Goal: Task Accomplishment & Management: Manage account settings

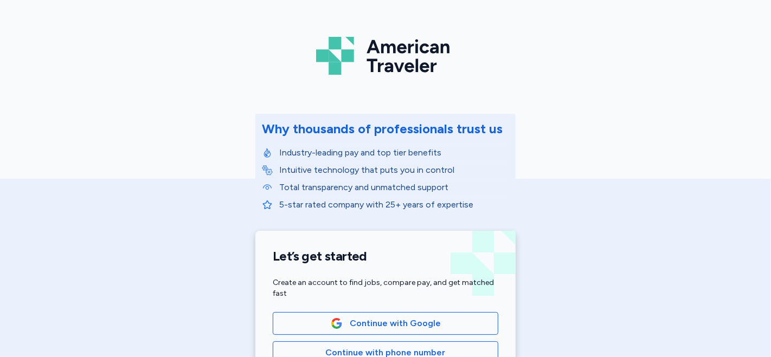
scroll to position [60, 0]
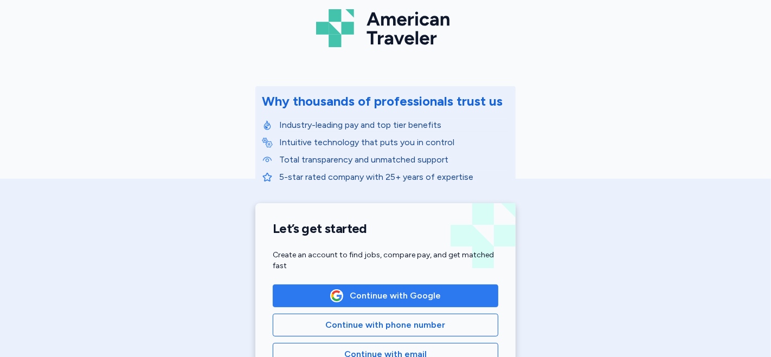
click at [484, 298] on span "Continue with Google" at bounding box center [385, 296] width 207 height 13
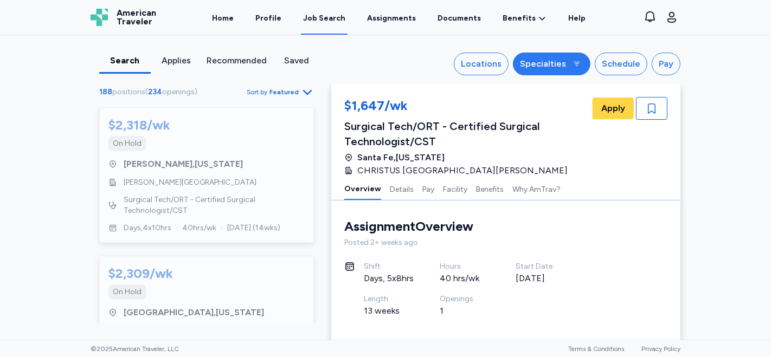
click at [554, 63] on div "Specialties" at bounding box center [543, 63] width 46 height 13
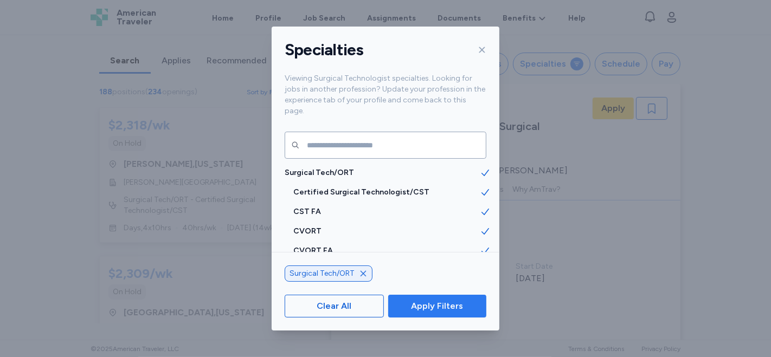
click at [440, 307] on span "Apply Filters" at bounding box center [437, 306] width 52 height 13
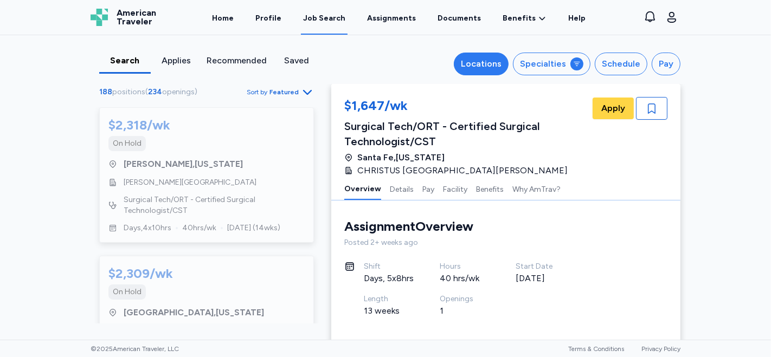
click at [491, 62] on div "Locations" at bounding box center [481, 63] width 41 height 13
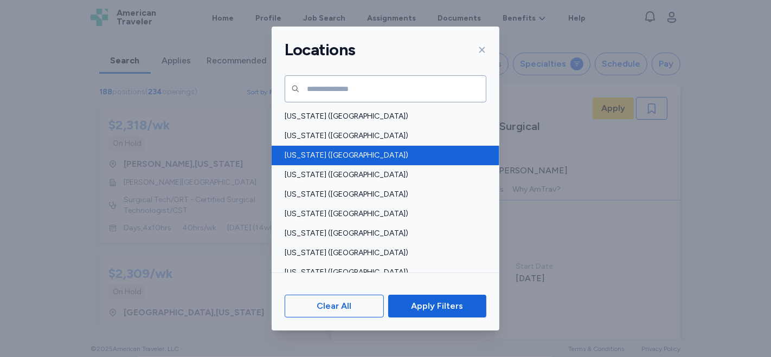
click at [338, 157] on span "[US_STATE] ([GEOGRAPHIC_DATA])" at bounding box center [382, 155] width 195 height 11
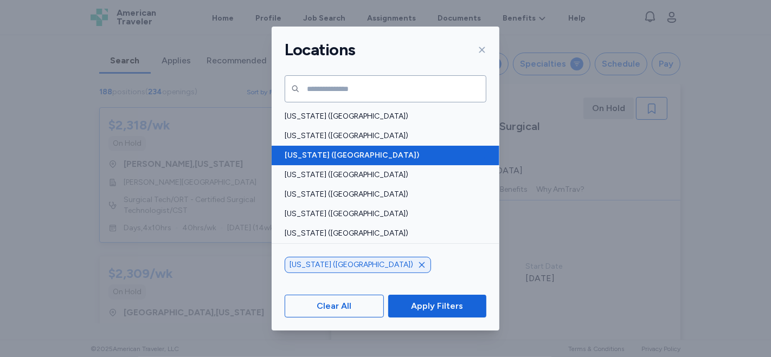
scroll to position [1, 0]
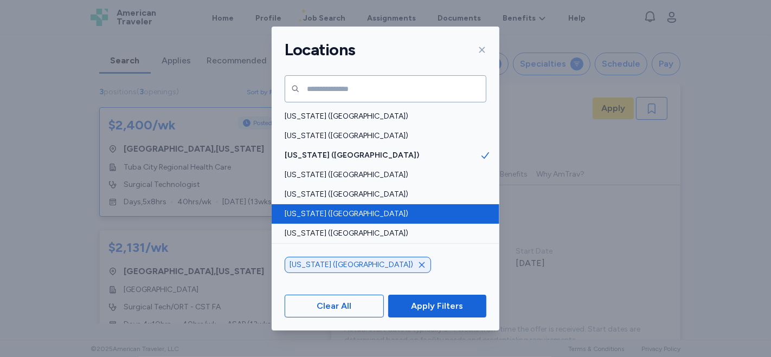
click at [335, 210] on span "[US_STATE] ([GEOGRAPHIC_DATA])" at bounding box center [382, 214] width 195 height 11
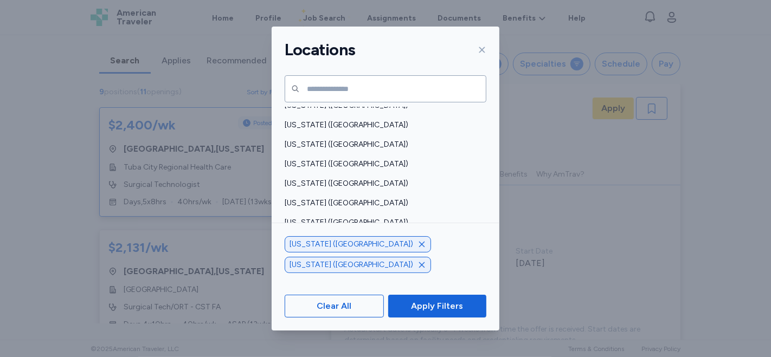
scroll to position [768, 0]
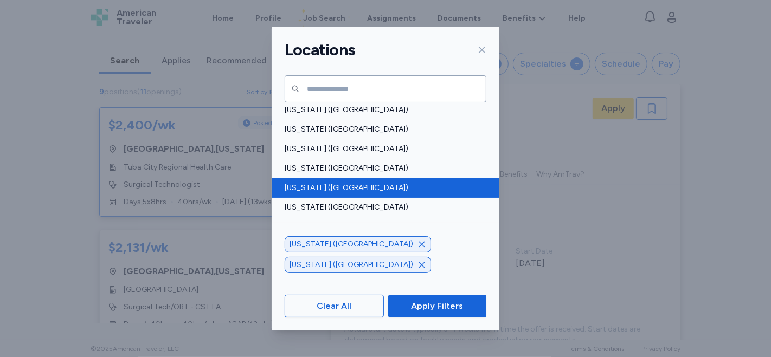
click at [327, 188] on span "[US_STATE] ([GEOGRAPHIC_DATA])" at bounding box center [382, 188] width 195 height 11
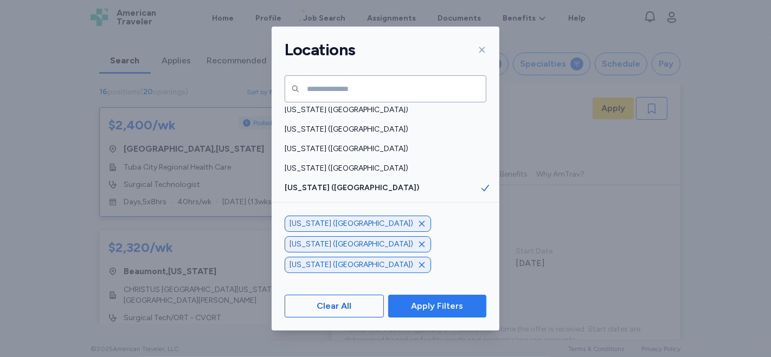
click at [450, 308] on span "Apply Filters" at bounding box center [437, 306] width 52 height 13
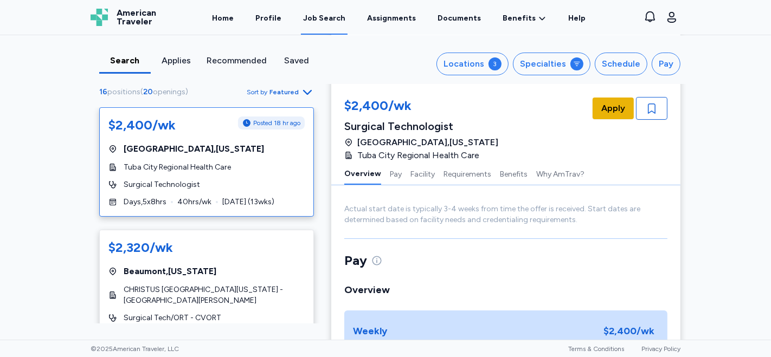
click at [607, 107] on span "Apply" at bounding box center [614, 108] width 24 height 13
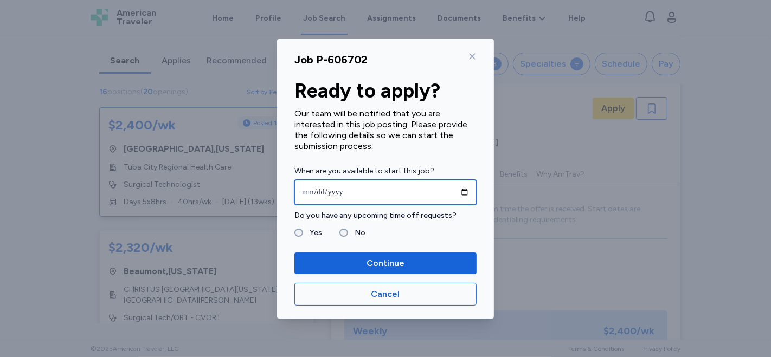
drag, startPoint x: 302, startPoint y: 190, endPoint x: 315, endPoint y: 187, distance: 13.4
click at [302, 188] on input "date" at bounding box center [386, 192] width 182 height 25
type input "**********"
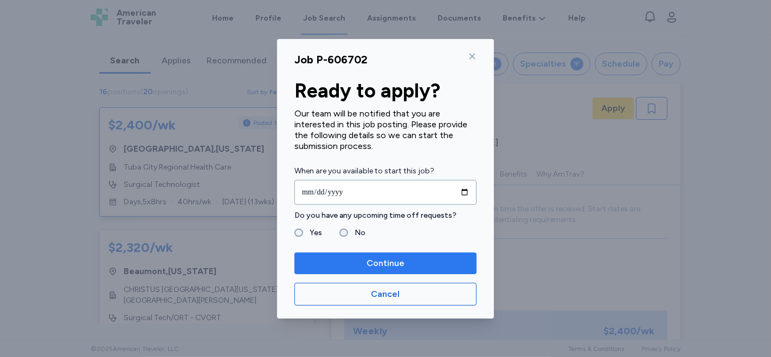
click at [384, 268] on span "Continue" at bounding box center [386, 263] width 38 height 13
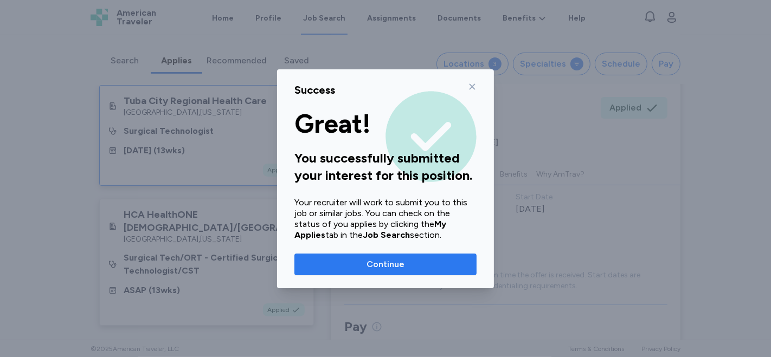
click at [394, 263] on span "Continue" at bounding box center [386, 264] width 38 height 13
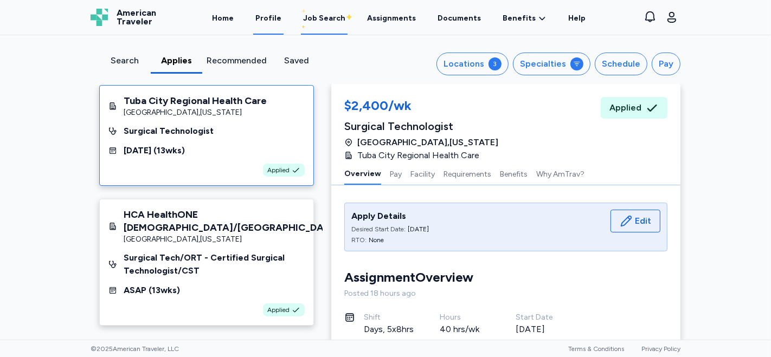
click at [274, 14] on link "Profile" at bounding box center [268, 18] width 30 height 34
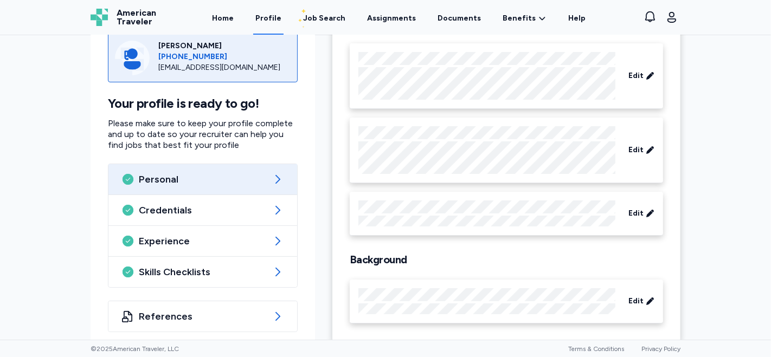
scroll to position [114, 0]
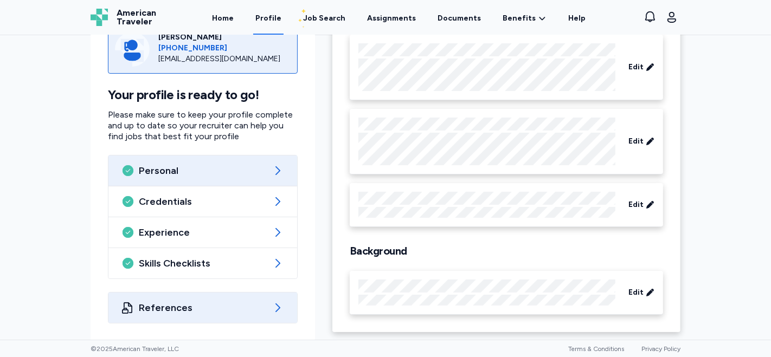
click at [271, 306] on icon at bounding box center [277, 308] width 13 height 13
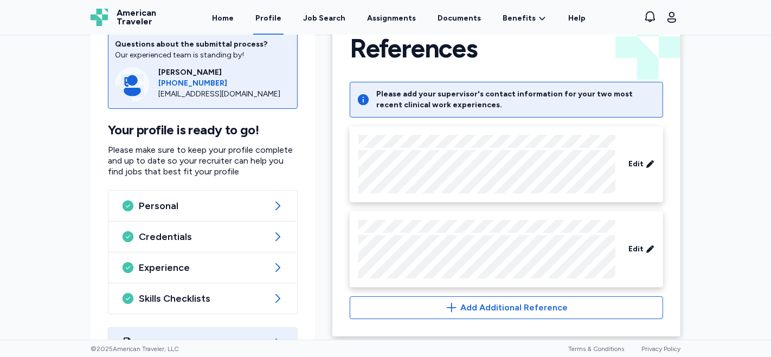
scroll to position [73, 0]
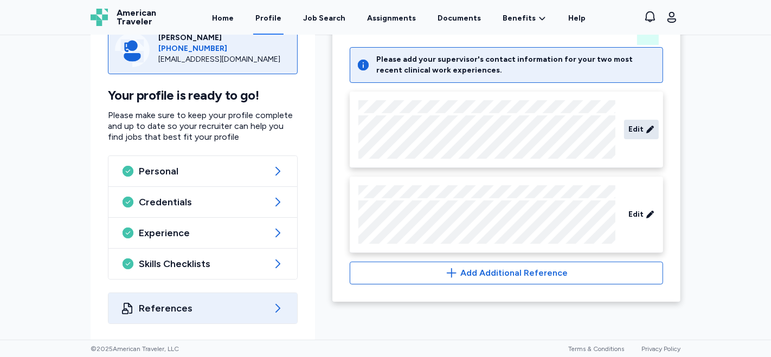
click at [632, 130] on span "Edit" at bounding box center [636, 129] width 15 height 11
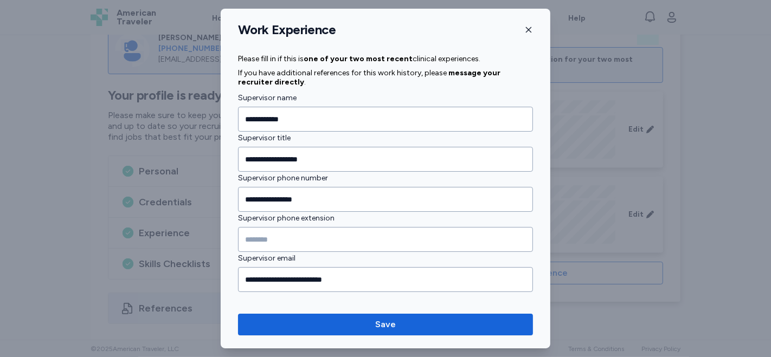
scroll to position [1197, 0]
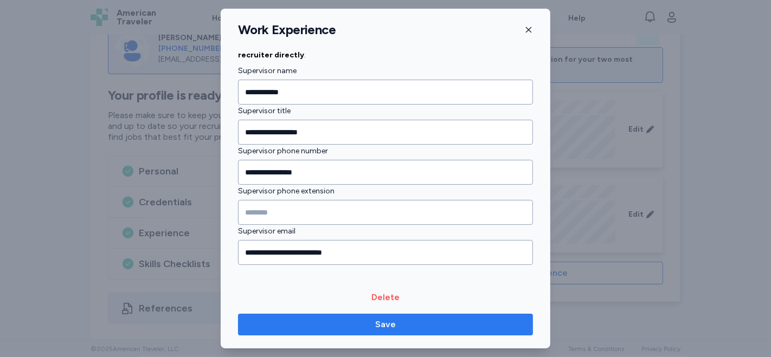
click at [389, 329] on span "Save" at bounding box center [385, 324] width 21 height 13
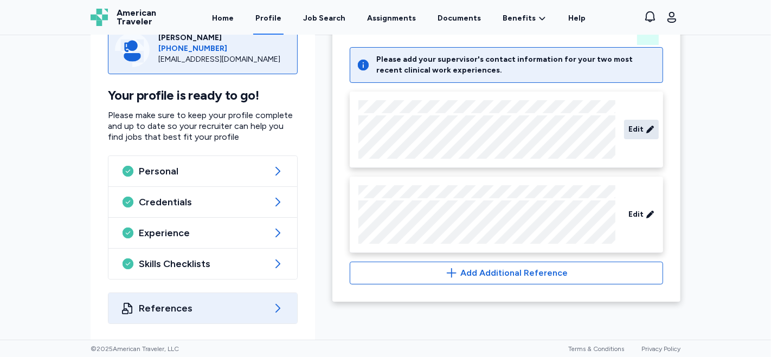
click at [634, 129] on span "Edit" at bounding box center [636, 129] width 15 height 11
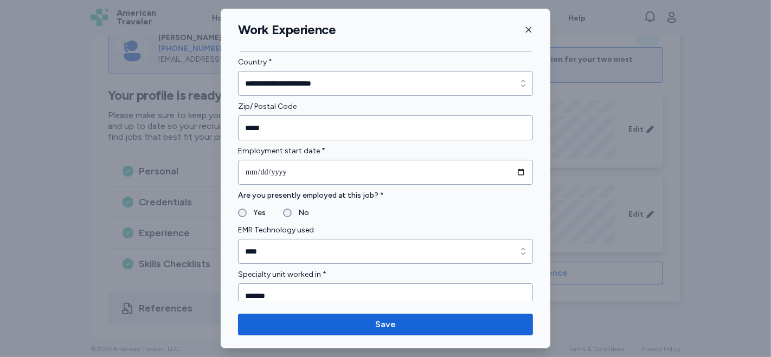
scroll to position [474, 0]
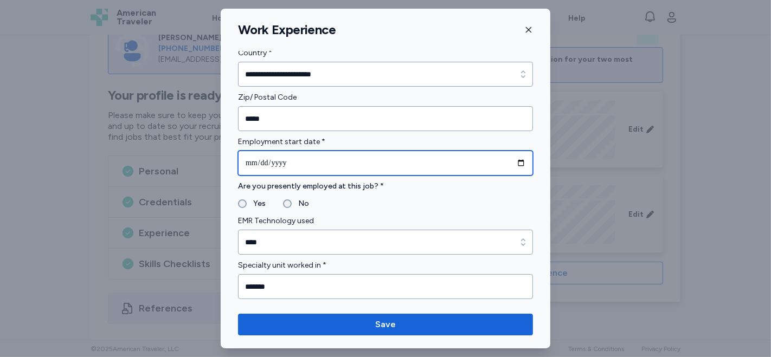
click at [347, 157] on input "**********" at bounding box center [385, 163] width 295 height 25
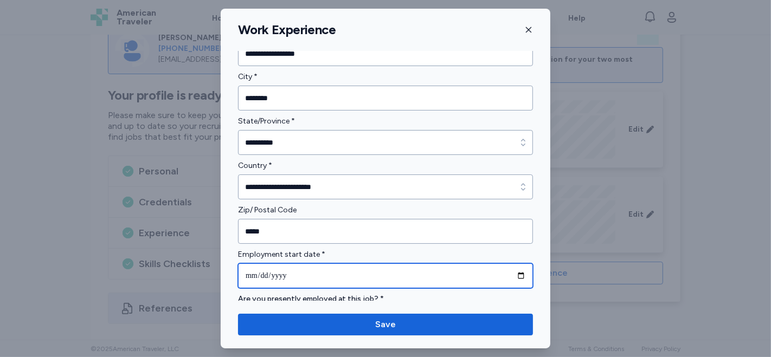
scroll to position [241, 0]
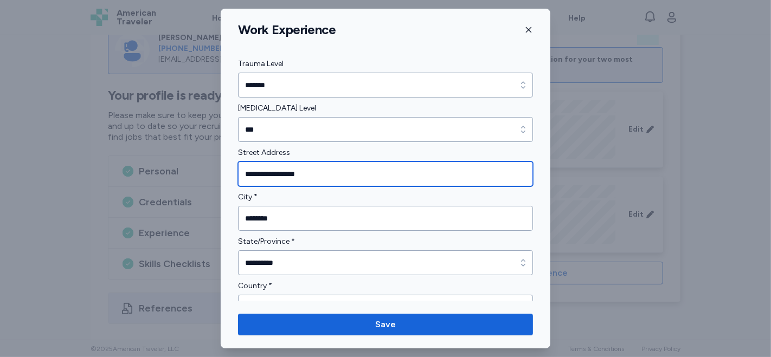
click at [310, 172] on input "**********" at bounding box center [385, 174] width 295 height 25
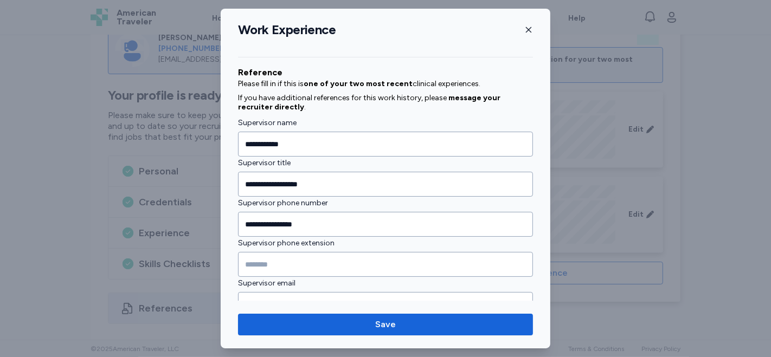
scroll to position [1197, 0]
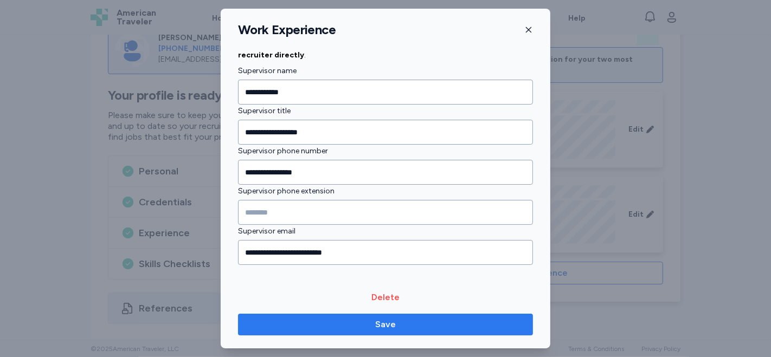
type input "**********"
click at [390, 326] on span "Save" at bounding box center [385, 324] width 21 height 13
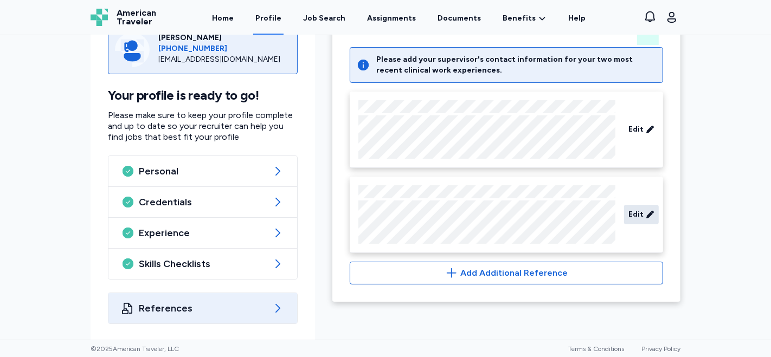
click at [637, 210] on span "Edit" at bounding box center [636, 214] width 15 height 11
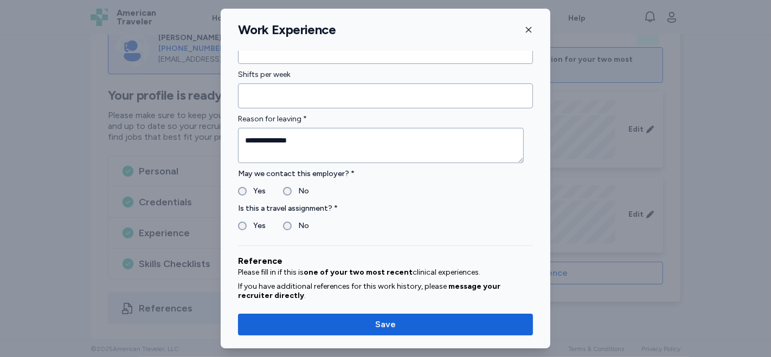
scroll to position [861, 0]
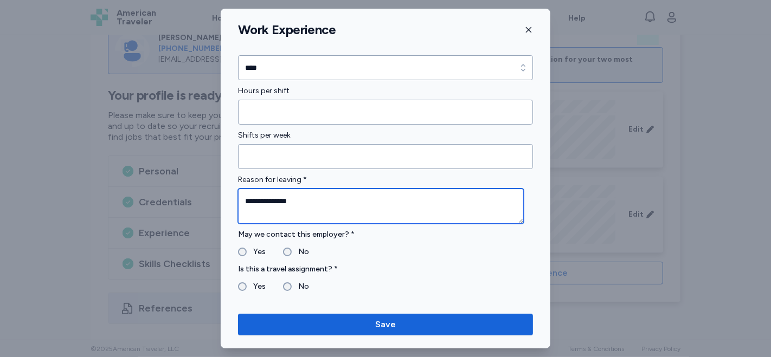
drag, startPoint x: 299, startPoint y: 196, endPoint x: 321, endPoint y: 197, distance: 22.2
click at [302, 195] on textarea "**********" at bounding box center [381, 206] width 286 height 35
click at [393, 196] on textarea "**********" at bounding box center [381, 206] width 286 height 35
type textarea "**********"
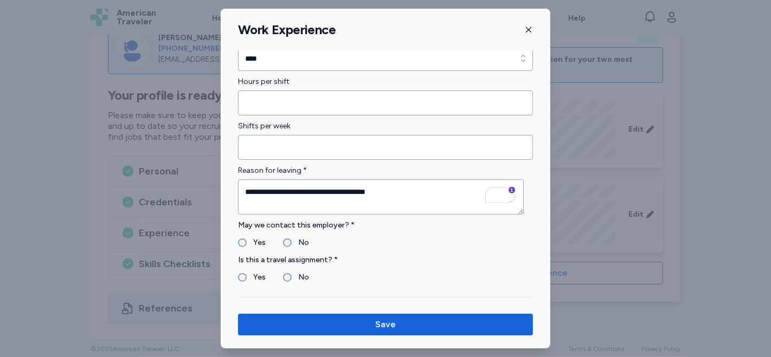
scroll to position [0, 0]
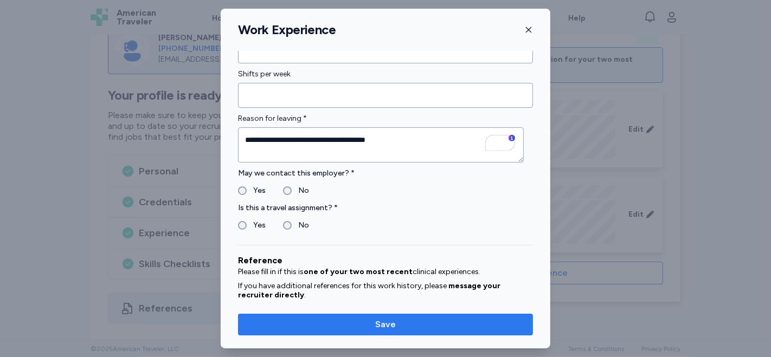
click at [390, 323] on span "Save" at bounding box center [385, 324] width 21 height 13
